Goal: Find specific page/section: Find specific page/section

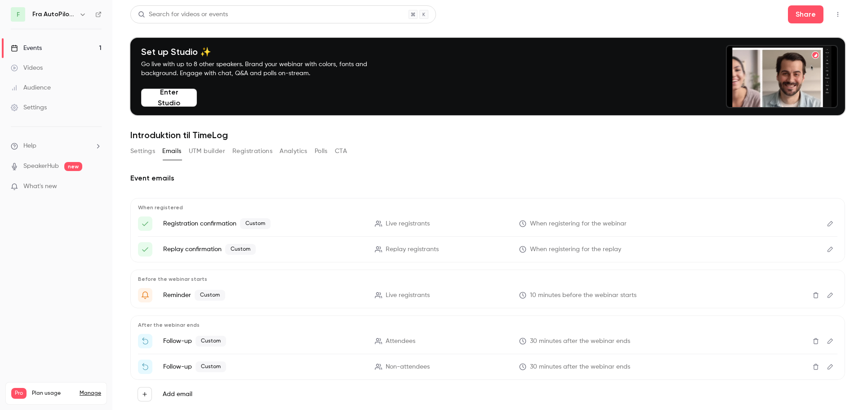
scroll to position [22, 0]
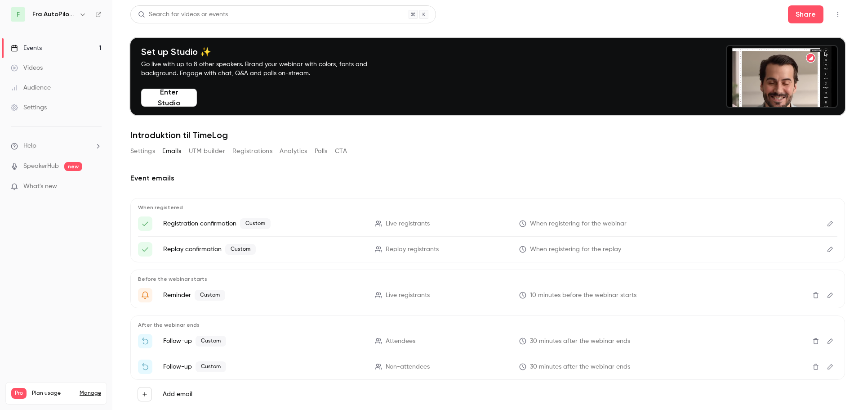
click at [51, 48] on link "Events 1" at bounding box center [56, 48] width 112 height 20
